Goal: Find specific page/section: Find specific page/section

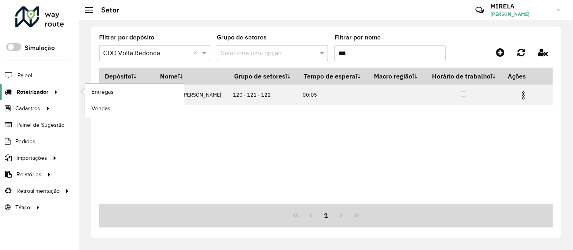
click at [48, 95] on div at bounding box center [54, 92] width 12 height 8
click at [140, 149] on div "Depósito Nome Grupo de setores Tempo de espera Macro região Horário de trabalho…" at bounding box center [326, 136] width 454 height 136
click at [79, 66] on div "Filtrar por depósito Selecione um depósito × CDD Volta Redonda × Grupo de setor…" at bounding box center [326, 135] width 494 height 230
click at [86, 62] on div "Filtrar por depósito Selecione um depósito × CDD Volta Redonda × Grupo de setor…" at bounding box center [326, 135] width 494 height 230
click at [165, 198] on div "Depósito Nome Grupo de setores Tempo de espera Macro região Horário de trabalho…" at bounding box center [326, 136] width 454 height 136
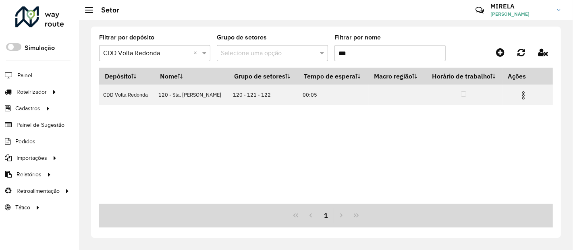
click at [90, 102] on div "Filtrar por depósito Selecione um depósito × CDD Volta Redonda × Grupo de setor…" at bounding box center [326, 135] width 494 height 230
click at [89, 62] on div "Filtrar por depósito Selecione um depósito × CDD Volta Redonda × Grupo de setor…" at bounding box center [326, 135] width 494 height 230
click at [109, 136] on div "Depósito Nome Grupo de setores Tempo de espera Macro região Horário de trabalho…" at bounding box center [326, 136] width 454 height 136
click at [87, 86] on div "Filtrar por depósito Selecione um depósito × CDD Volta Redonda × Grupo de setor…" at bounding box center [326, 135] width 494 height 230
